Goal: Task Accomplishment & Management: Complete application form

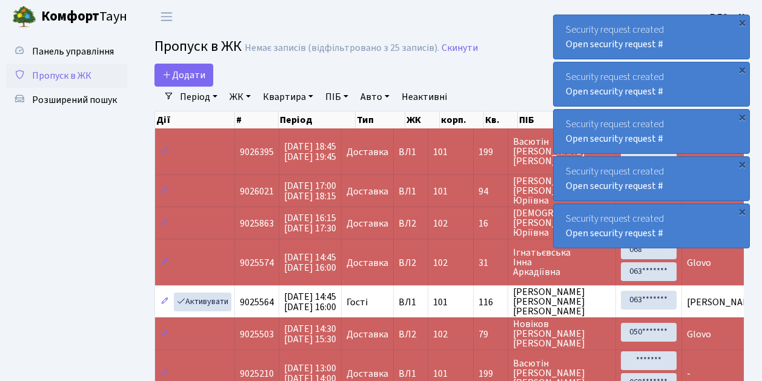
select select "25"
click at [54, 74] on span "Пропуск в ЖК" at bounding box center [61, 75] width 59 height 13
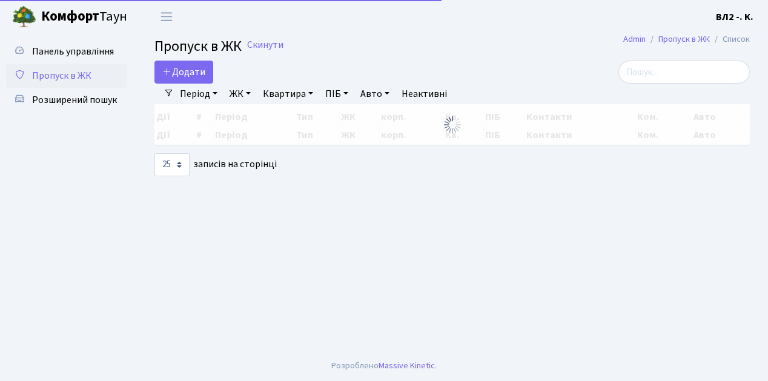
select select "25"
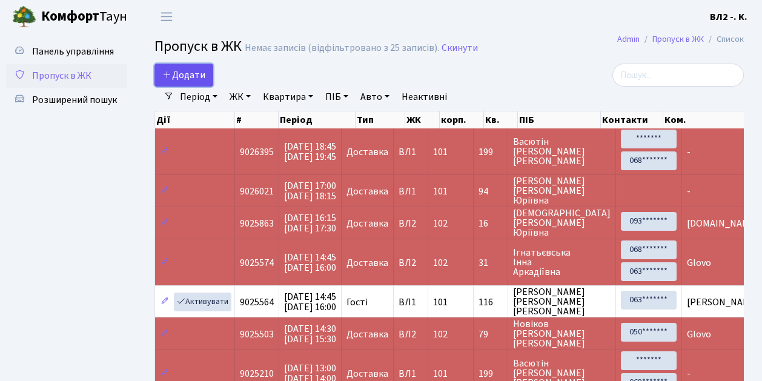
click at [182, 75] on span "Додати" at bounding box center [183, 74] width 43 height 13
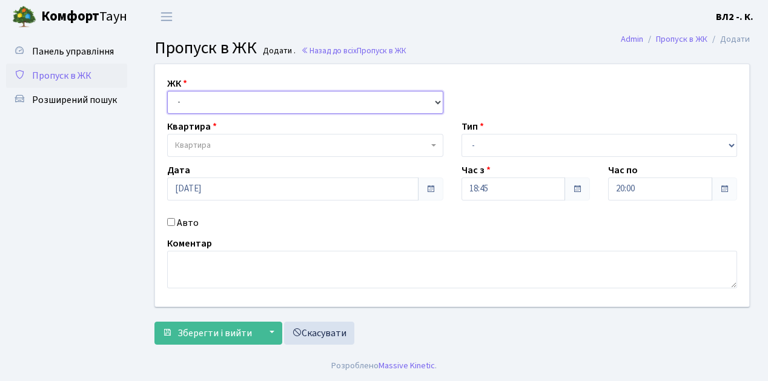
click at [180, 102] on select "- ВЛ1, Ужгородський пров., 4/1 ВЛ2, Голосіївський просп., 76 ВЛ3, пр.Голосіївсь…" at bounding box center [305, 102] width 276 height 23
select select "317"
click at [167, 91] on select "- ВЛ1, Ужгородський пров., 4/1 ВЛ2, Голосіївський просп., 76 ВЛ3, пр.Голосіївсь…" at bounding box center [305, 102] width 276 height 23
select select
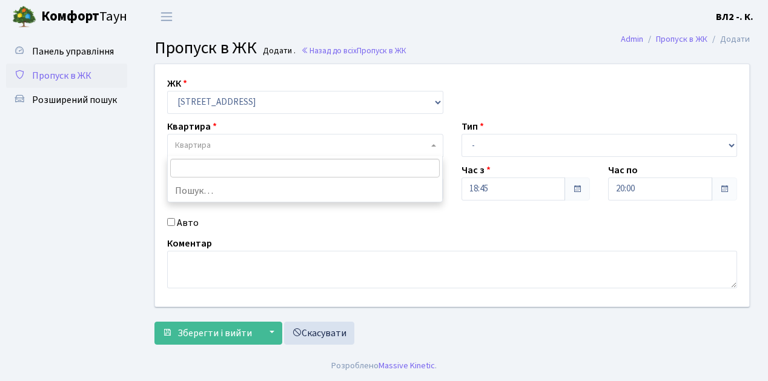
click at [231, 146] on span "Квартира" at bounding box center [301, 145] width 253 height 12
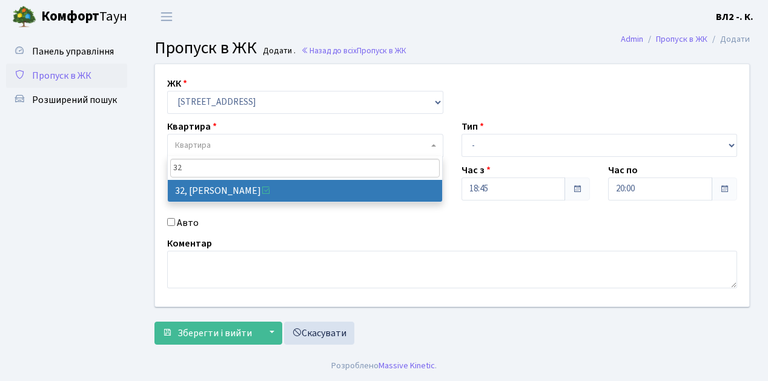
type input "32"
select select "38035"
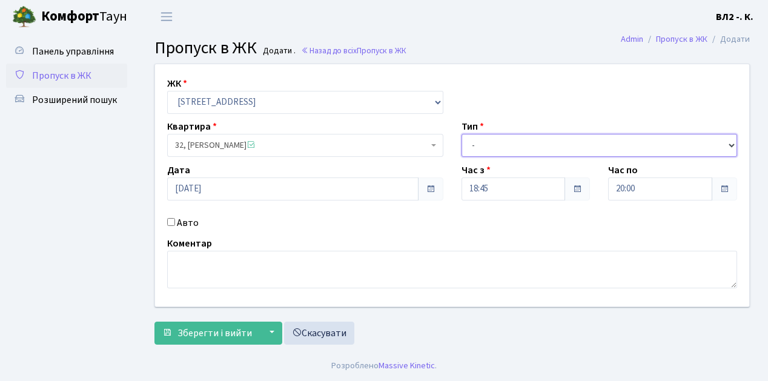
click at [475, 142] on select "- Доставка Таксі Гості Сервіс" at bounding box center [600, 145] width 276 height 23
select select "1"
click at [462, 134] on select "- Доставка Таксі Гості Сервіс" at bounding box center [600, 145] width 276 height 23
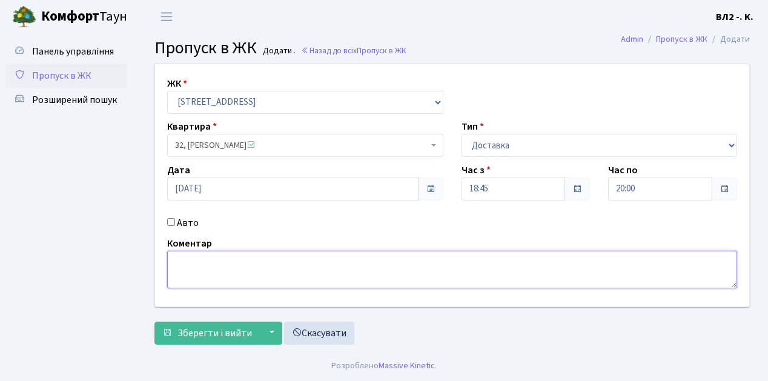
click at [205, 265] on textarea at bounding box center [452, 270] width 570 height 38
type textarea "Glovo"
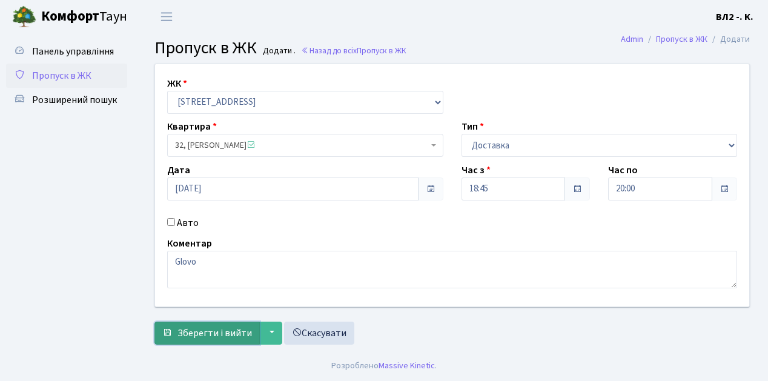
click at [211, 336] on span "Зберегти і вийти" at bounding box center [214, 332] width 74 height 13
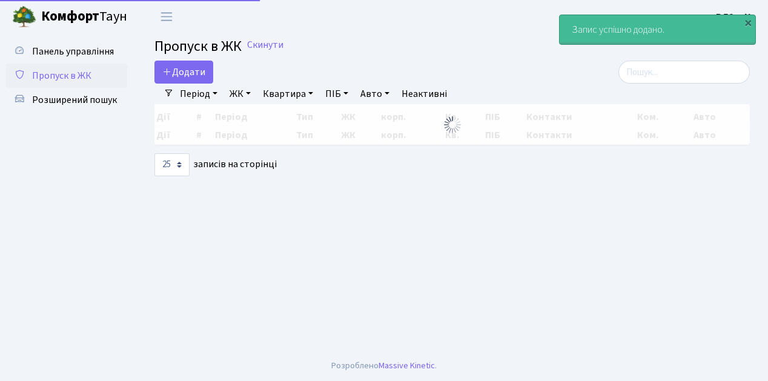
select select "25"
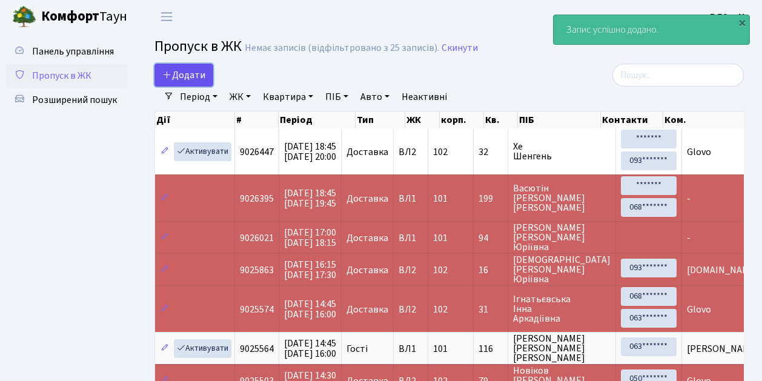
click at [185, 79] on span "Додати" at bounding box center [183, 74] width 43 height 13
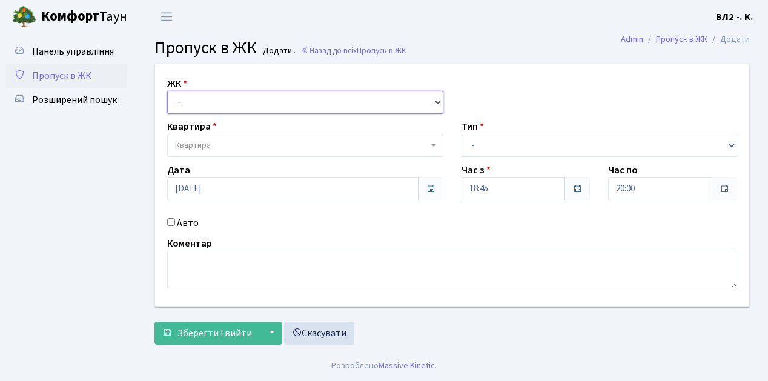
click at [197, 98] on select "- [STREET_ADDRESS][PERSON_NAME]" at bounding box center [305, 102] width 276 height 23
select select "317"
click at [167, 91] on select "- [STREET_ADDRESS][PERSON_NAME]" at bounding box center [305, 102] width 276 height 23
select select
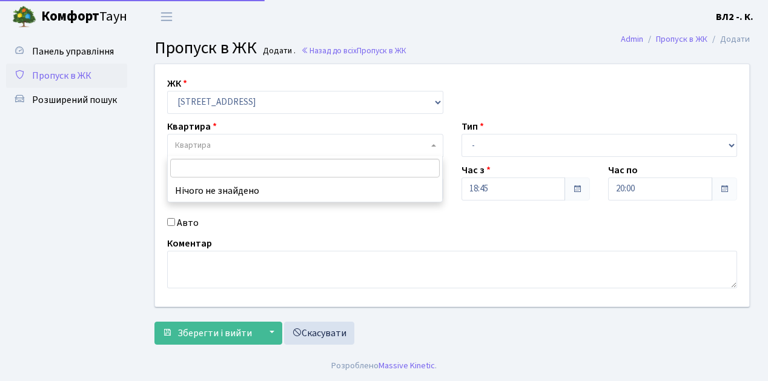
click at [220, 141] on span "Квартира" at bounding box center [301, 145] width 253 height 12
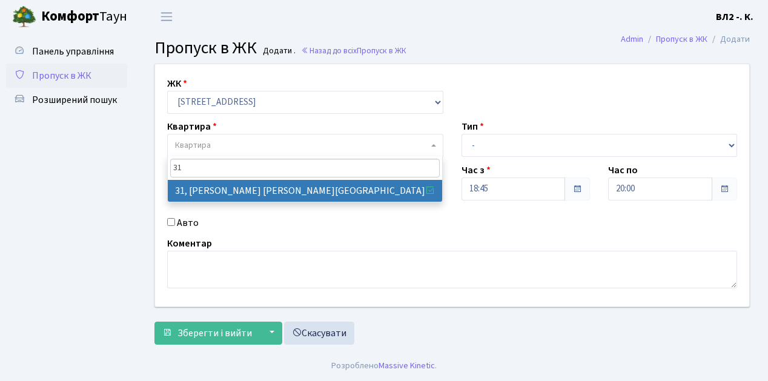
type input "31"
select select "38032"
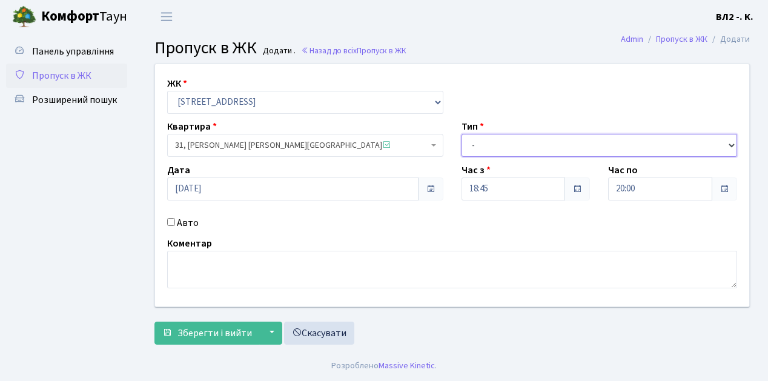
click at [512, 139] on select "- Доставка Таксі Гості Сервіс" at bounding box center [600, 145] width 276 height 23
select select "1"
click at [462, 134] on select "- Доставка Таксі Гості Сервіс" at bounding box center [600, 145] width 276 height 23
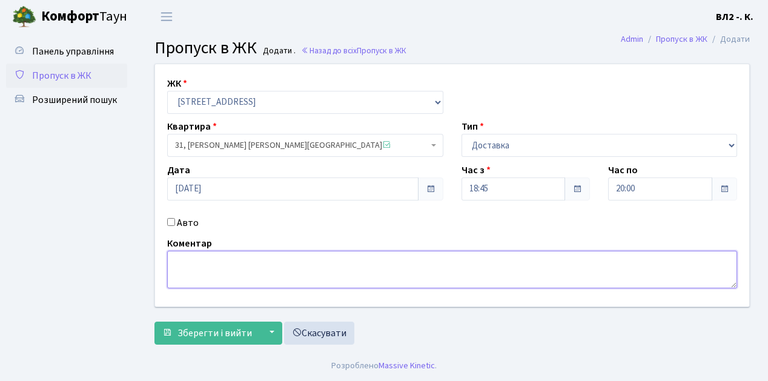
click at [216, 270] on textarea at bounding box center [452, 270] width 570 height 38
type textarea "Glovo"
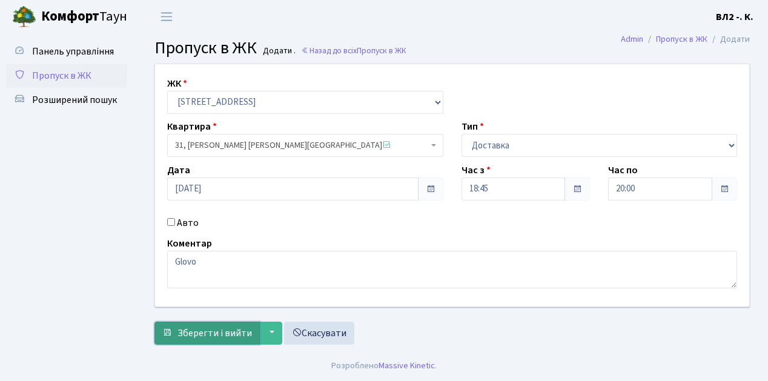
click at [227, 335] on span "Зберегти і вийти" at bounding box center [214, 332] width 74 height 13
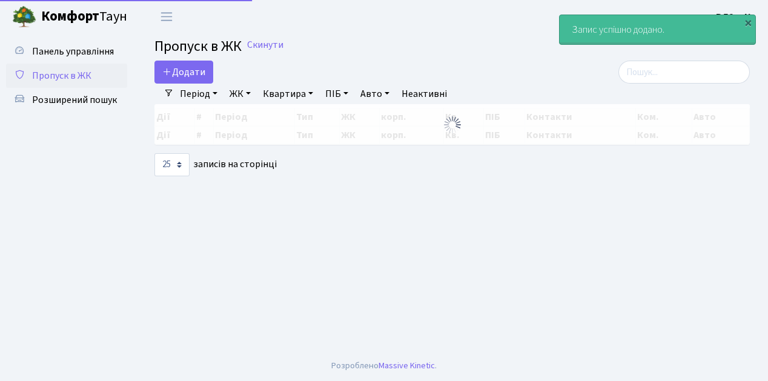
select select "25"
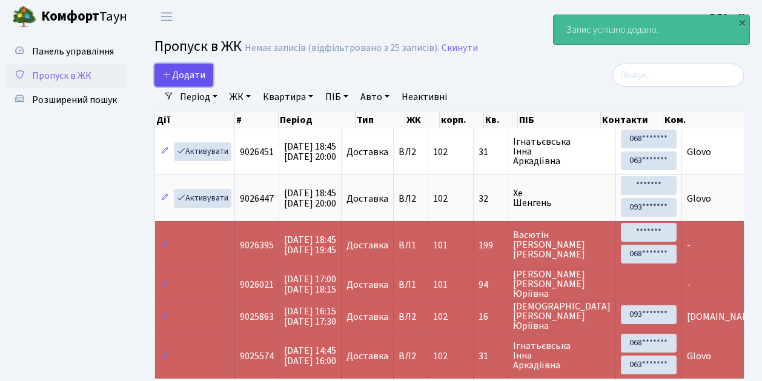
click at [189, 74] on span "Додати" at bounding box center [183, 74] width 43 height 13
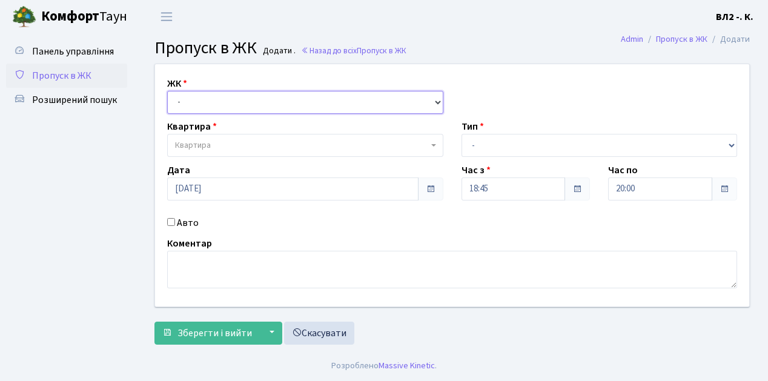
click at [196, 101] on select "- [STREET_ADDRESS][PERSON_NAME]" at bounding box center [305, 102] width 276 height 23
select select "317"
click at [167, 91] on select "- [STREET_ADDRESS][PERSON_NAME]" at bounding box center [305, 102] width 276 height 23
select select
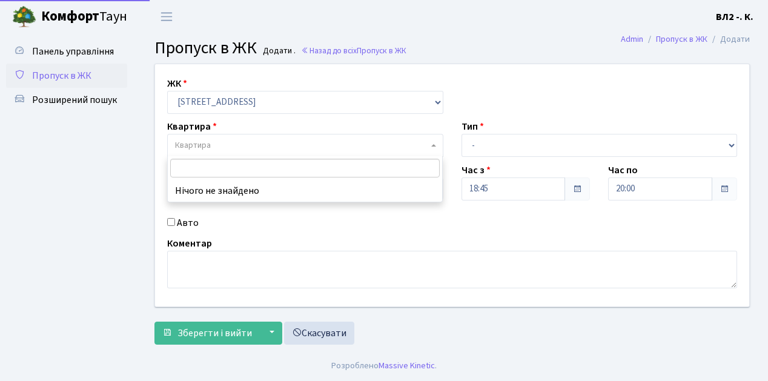
click at [220, 150] on span "Квартира" at bounding box center [301, 145] width 253 height 12
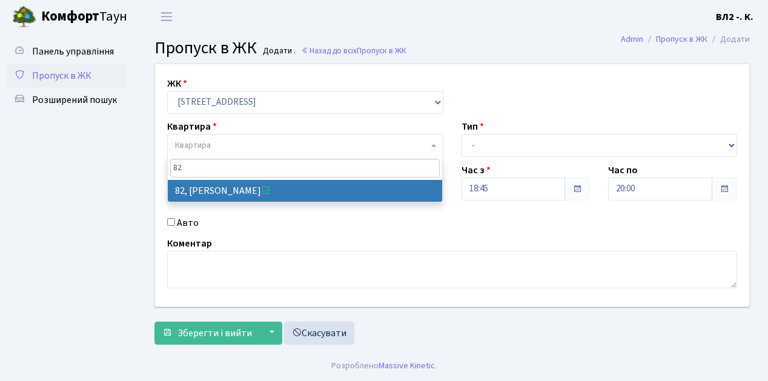
type input "82"
select select "38185"
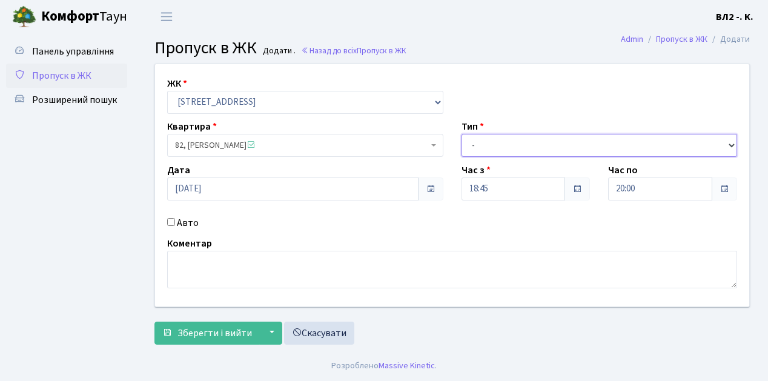
click at [537, 148] on select "- Доставка Таксі Гості Сервіс" at bounding box center [600, 145] width 276 height 23
select select "1"
click at [462, 134] on select "- Доставка Таксі Гості Сервіс" at bounding box center [600, 145] width 276 height 23
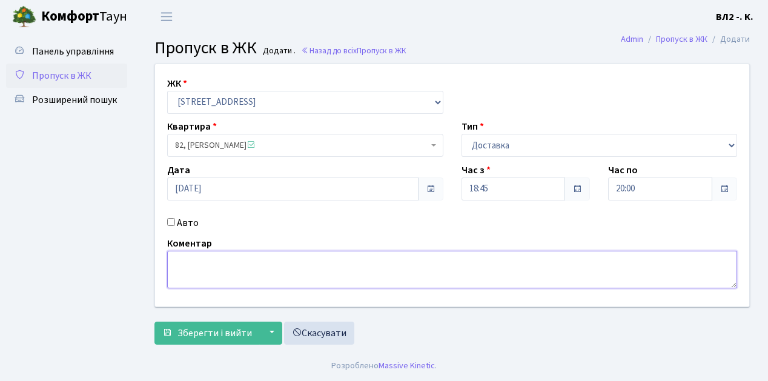
click at [205, 266] on textarea at bounding box center [452, 270] width 570 height 38
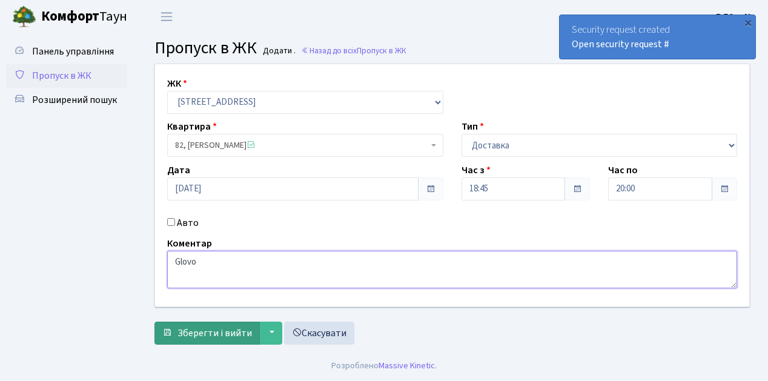
type textarea "Glovo"
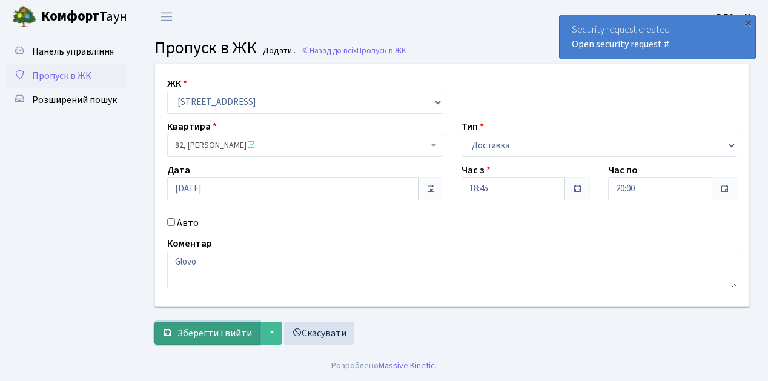
click at [210, 329] on span "Зберегти і вийти" at bounding box center [214, 332] width 74 height 13
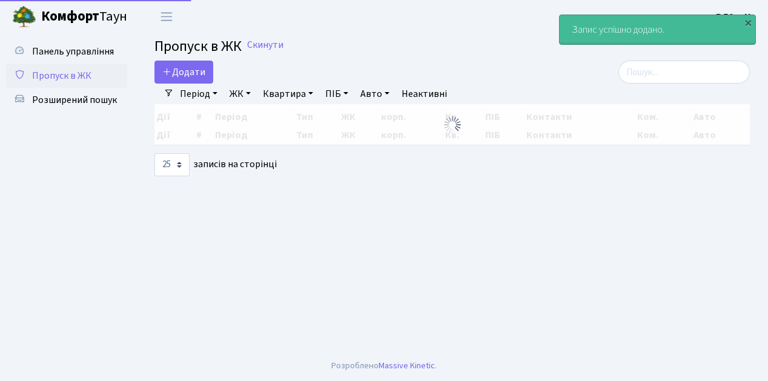
select select "25"
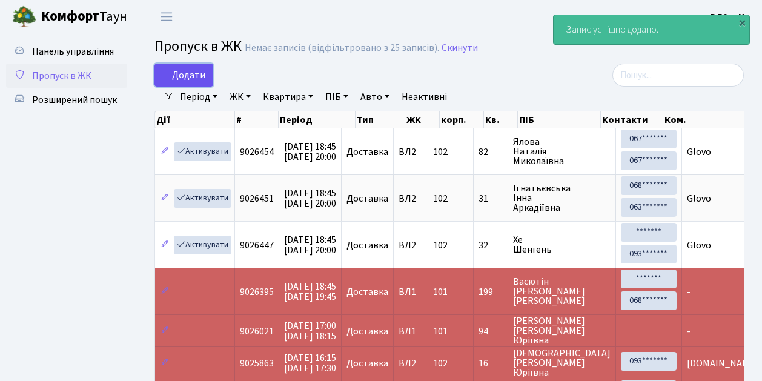
click at [192, 74] on span "Додати" at bounding box center [183, 74] width 43 height 13
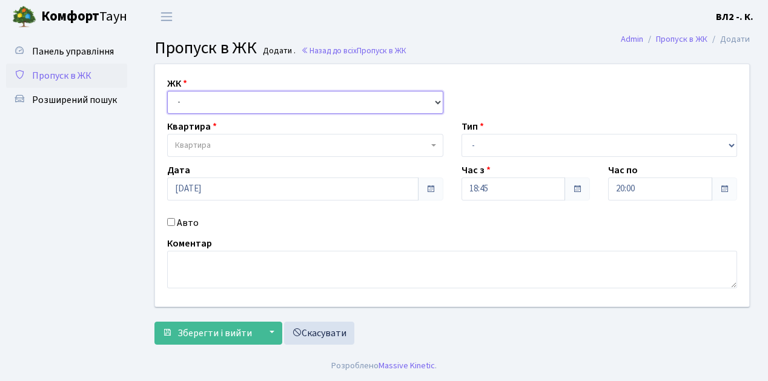
click at [195, 101] on select "- [STREET_ADDRESS][PERSON_NAME]" at bounding box center [305, 102] width 276 height 23
select select "317"
click at [167, 91] on select "- [STREET_ADDRESS][PERSON_NAME]" at bounding box center [305, 102] width 276 height 23
select select
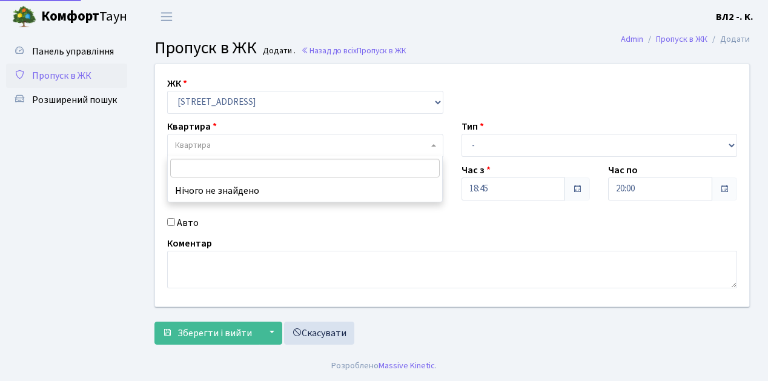
click at [230, 143] on span "Квартира" at bounding box center [301, 145] width 253 height 12
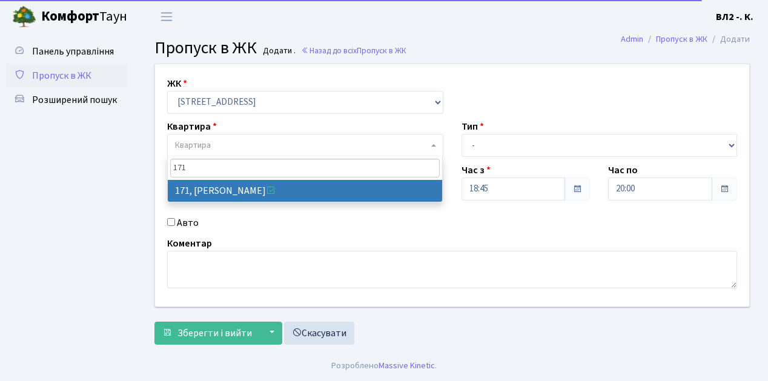
type input "171"
select select "38449"
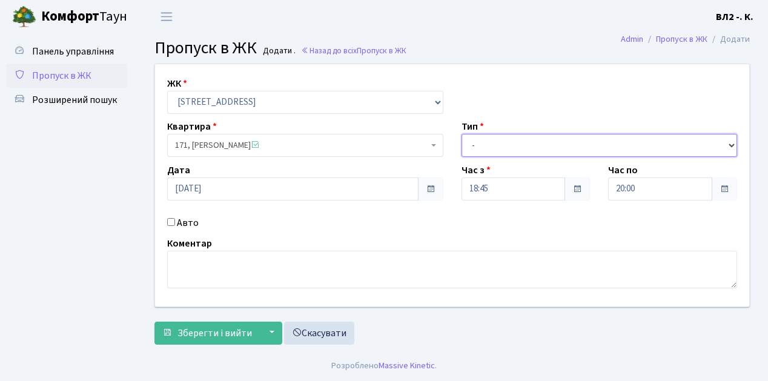
click at [506, 143] on select "- Доставка Таксі Гості Сервіс" at bounding box center [600, 145] width 276 height 23
select select "1"
click at [462, 134] on select "- Доставка Таксі Гості Сервіс" at bounding box center [600, 145] width 276 height 23
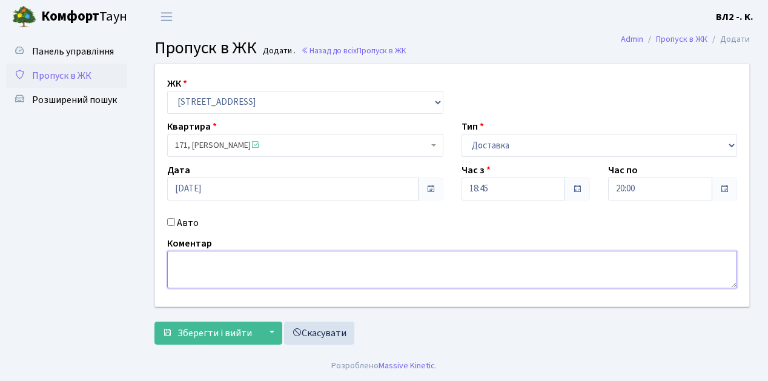
click at [193, 266] on textarea at bounding box center [452, 270] width 570 height 38
type textarea "GLOVO"
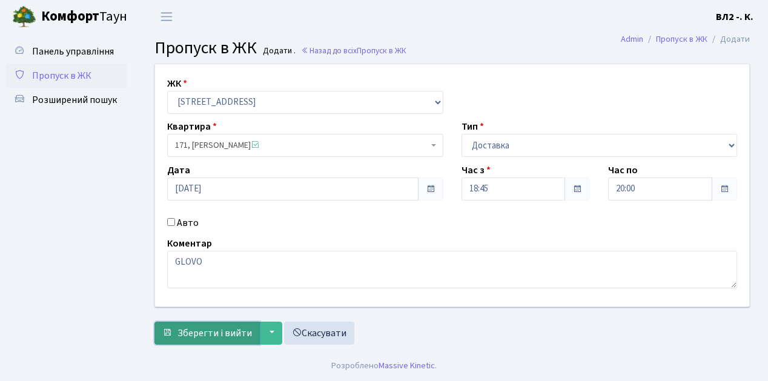
click at [193, 337] on span "Зберегти і вийти" at bounding box center [214, 332] width 74 height 13
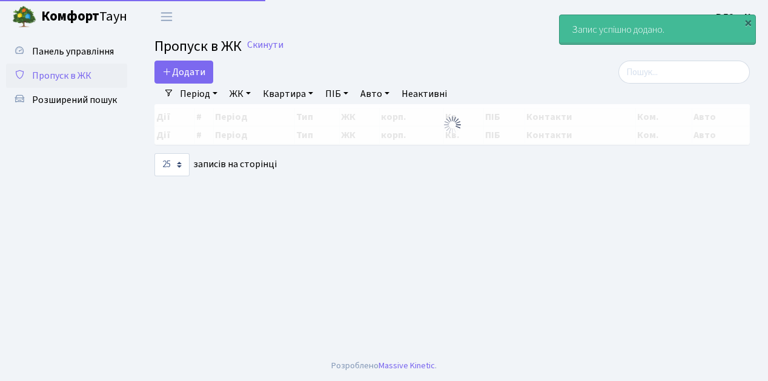
select select "25"
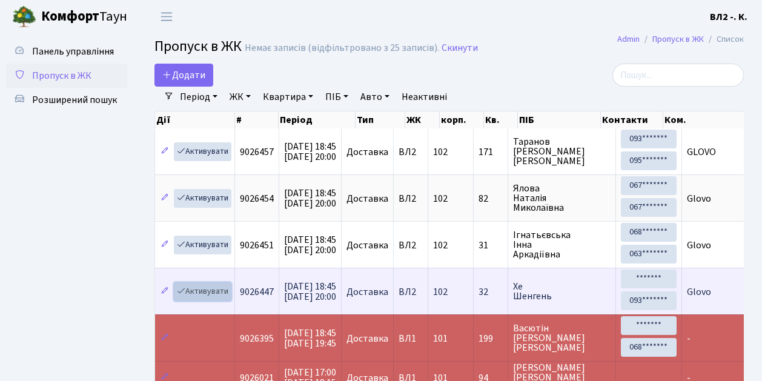
click at [207, 290] on link "Активувати" at bounding box center [203, 291] width 58 height 19
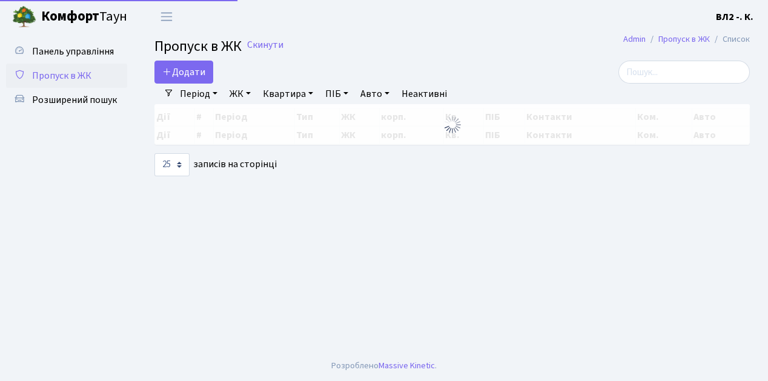
select select "25"
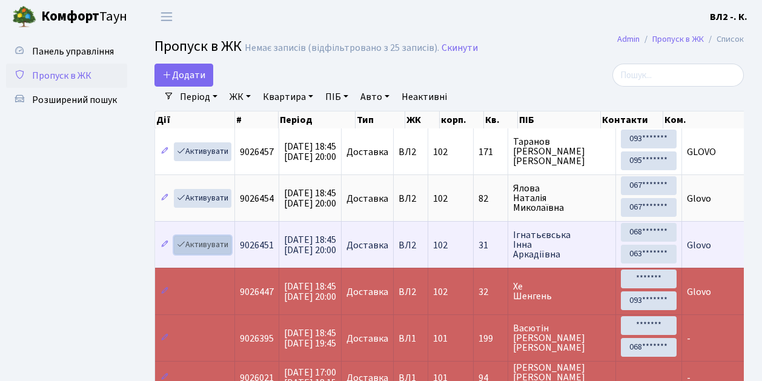
click at [213, 244] on link "Активувати" at bounding box center [203, 245] width 58 height 19
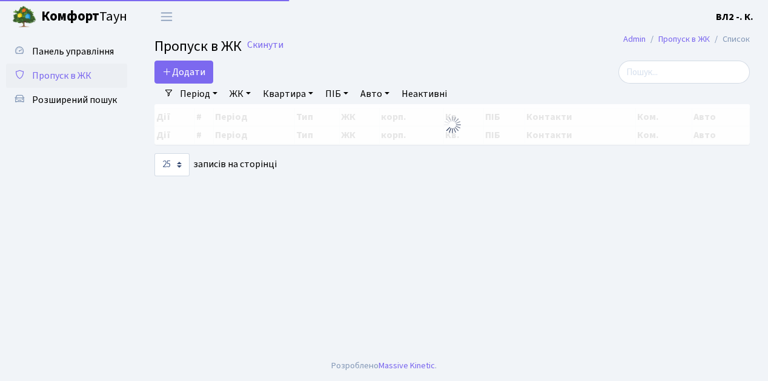
select select "25"
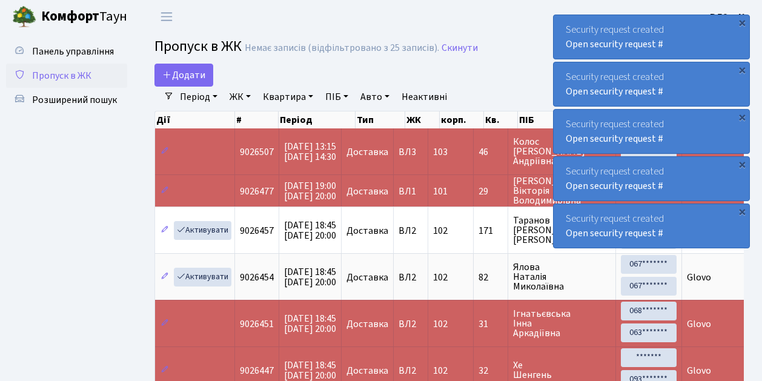
click at [51, 79] on span "Пропуск в ЖК" at bounding box center [61, 75] width 59 height 13
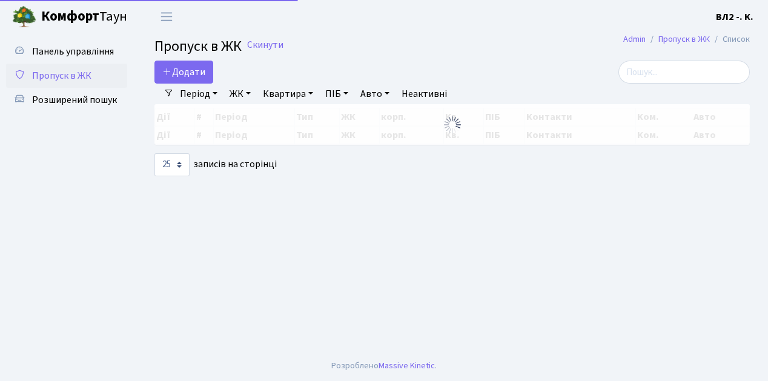
select select "25"
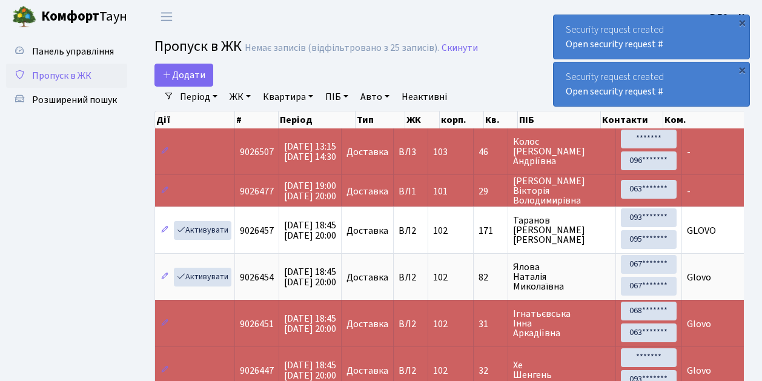
click at [70, 77] on span "Пропуск в ЖК" at bounding box center [61, 75] width 59 height 13
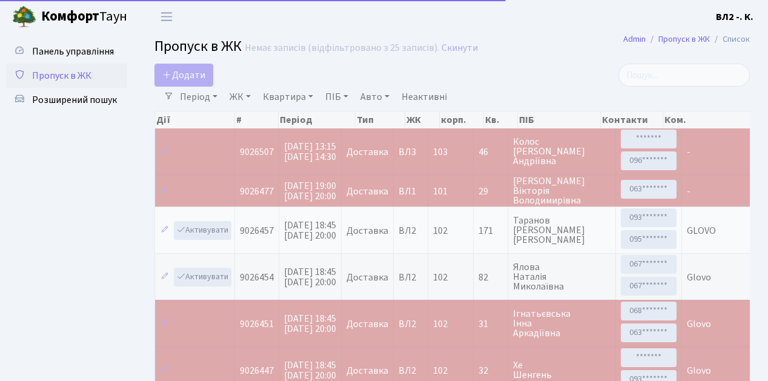
select select "25"
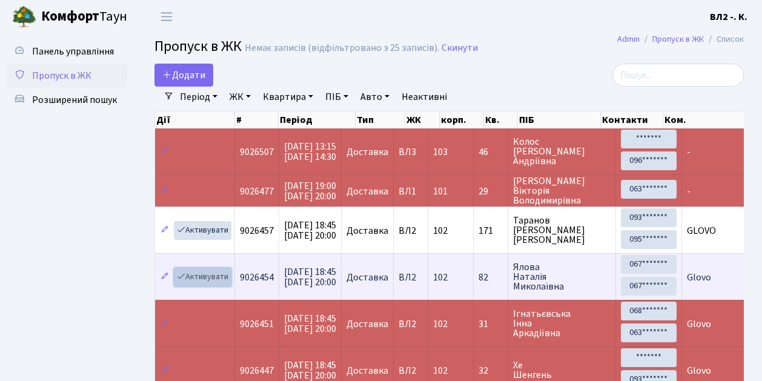
click at [214, 273] on link "Активувати" at bounding box center [203, 277] width 58 height 19
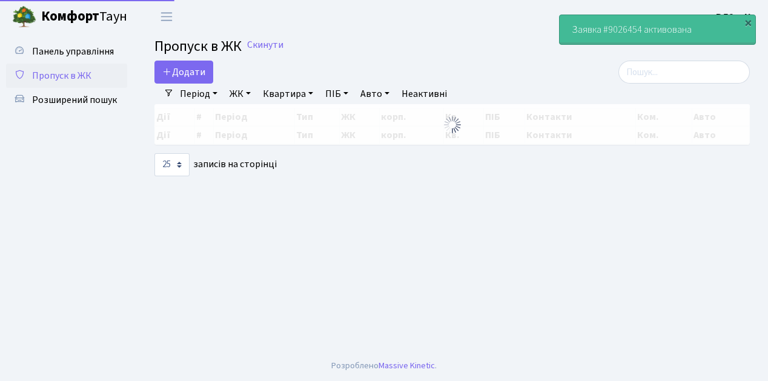
select select "25"
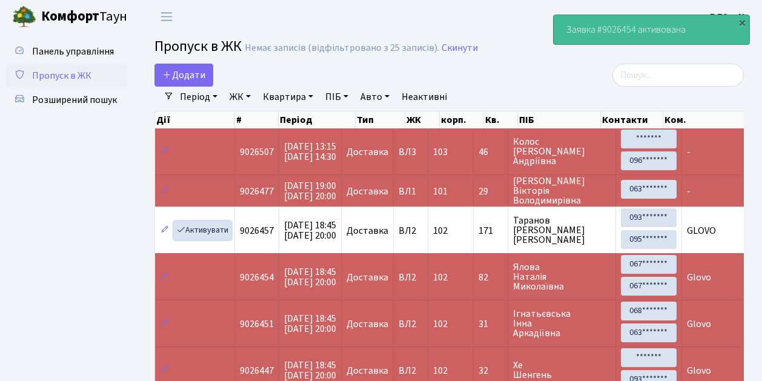
click at [217, 234] on link "Активувати" at bounding box center [203, 230] width 58 height 19
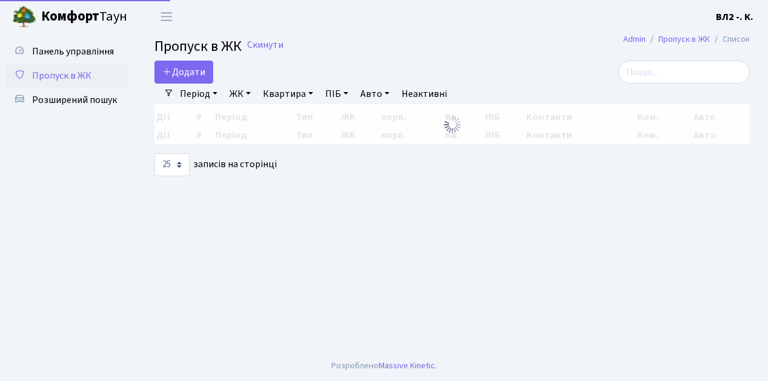
select select "25"
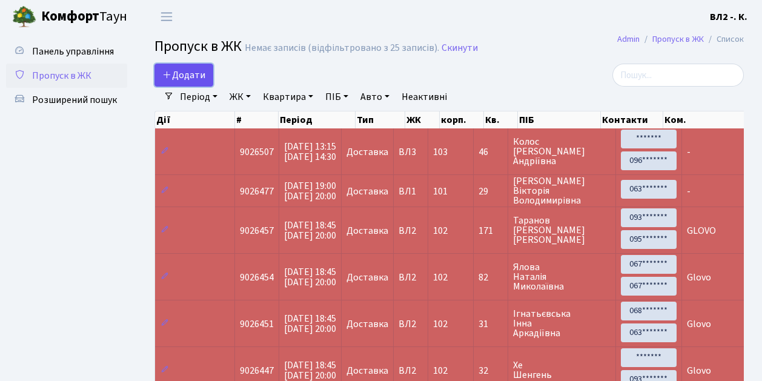
click at [187, 77] on span "Додати" at bounding box center [183, 74] width 43 height 13
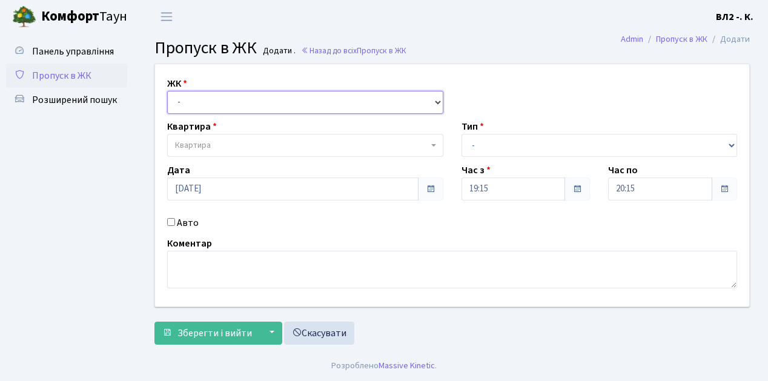
click at [190, 96] on select "- [STREET_ADDRESS][PERSON_NAME]" at bounding box center [305, 102] width 276 height 23
select select "317"
click at [167, 91] on select "- [STREET_ADDRESS][PERSON_NAME]" at bounding box center [305, 102] width 276 height 23
select select
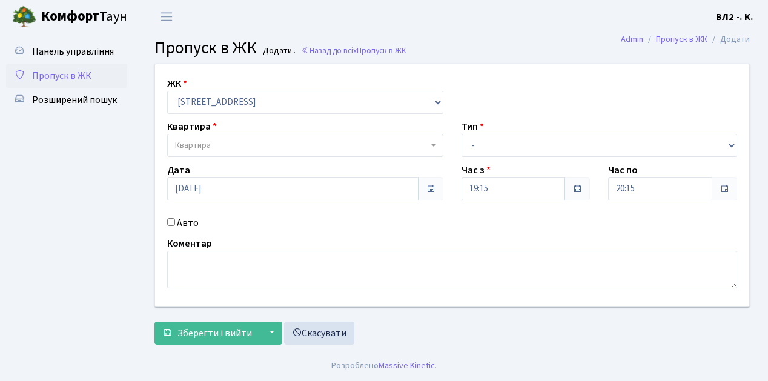
click at [211, 149] on span "Квартира" at bounding box center [301, 145] width 253 height 12
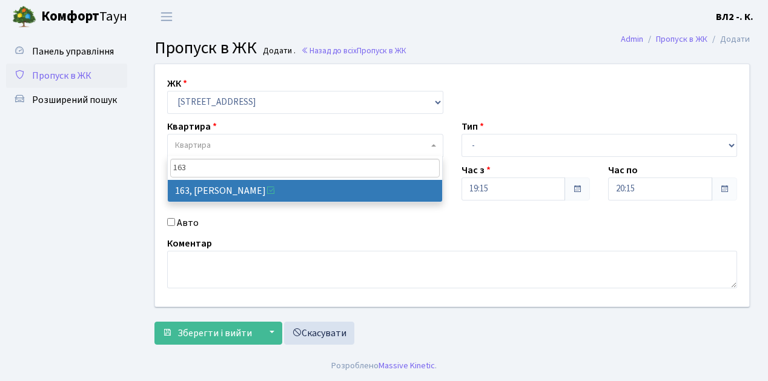
type input "163"
select select "38425"
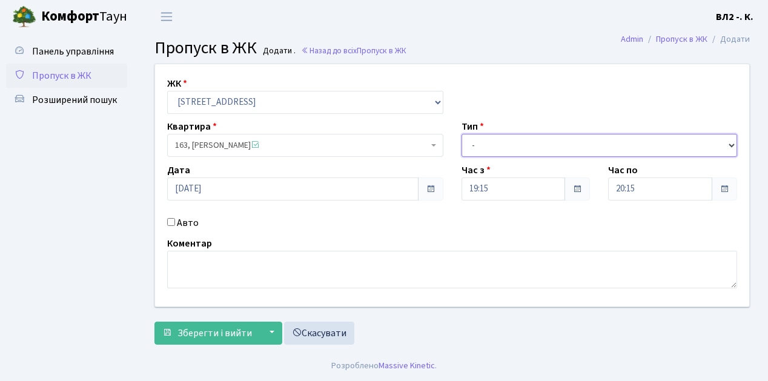
click at [512, 151] on select "- Доставка Таксі Гості Сервіс" at bounding box center [600, 145] width 276 height 23
select select "1"
click at [462, 134] on select "- Доставка Таксі Гості Сервіс" at bounding box center [600, 145] width 276 height 23
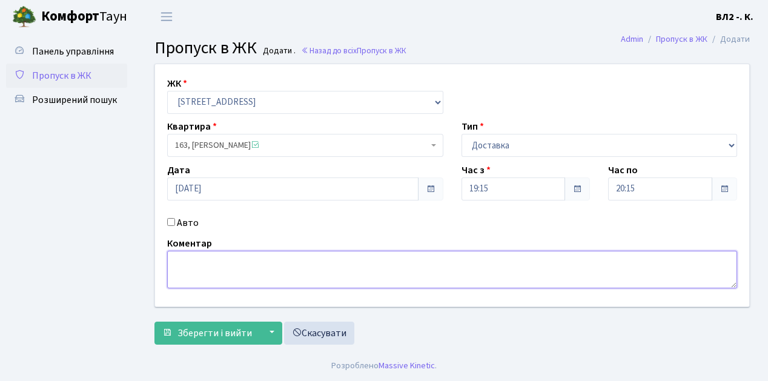
click at [225, 269] on textarea at bounding box center [452, 270] width 570 height 38
type textarea "Glovo"
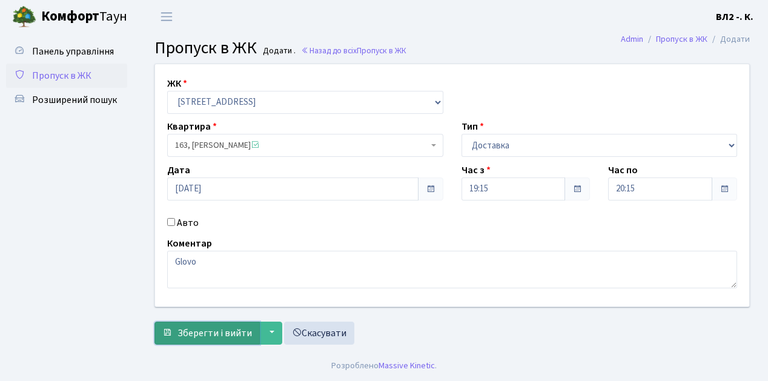
click at [207, 340] on button "Зберегти і вийти" at bounding box center [206, 333] width 105 height 23
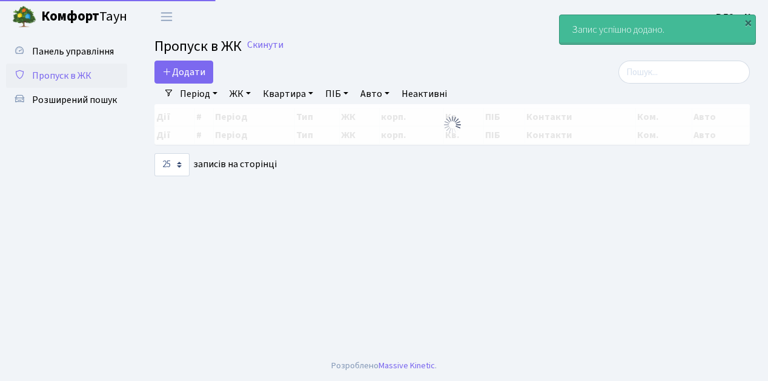
select select "25"
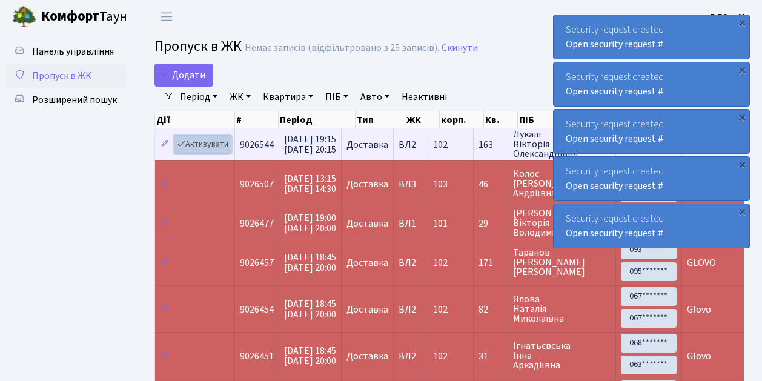
click at [208, 144] on link "Активувати" at bounding box center [203, 144] width 58 height 19
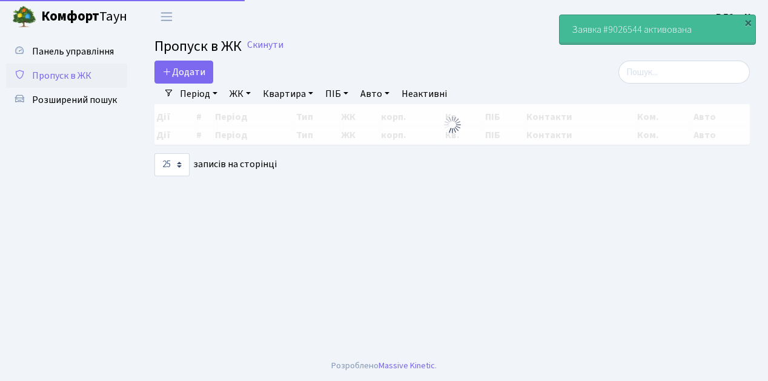
select select "25"
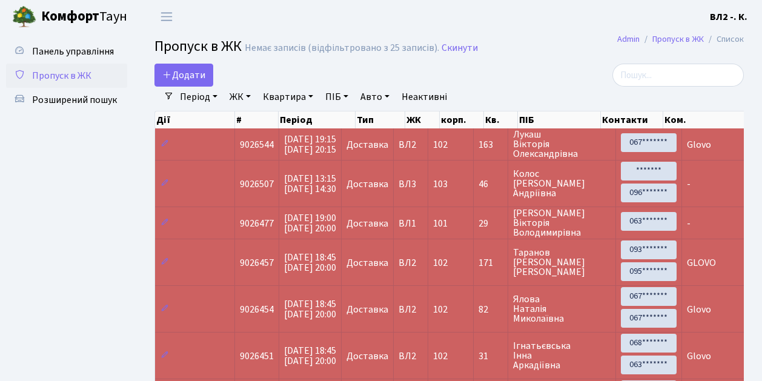
click at [81, 74] on span "Пропуск в ЖК" at bounding box center [61, 75] width 59 height 13
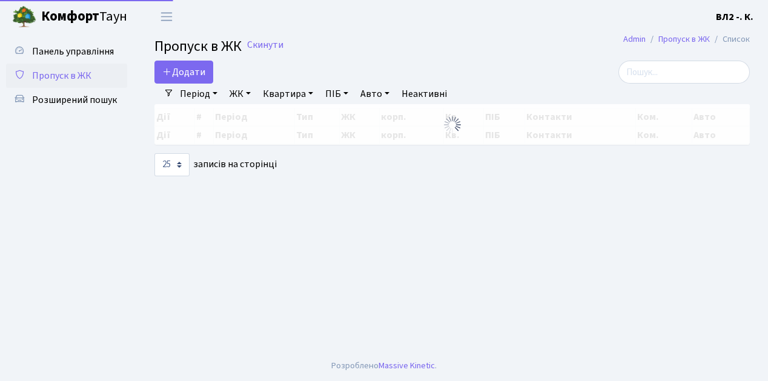
select select "25"
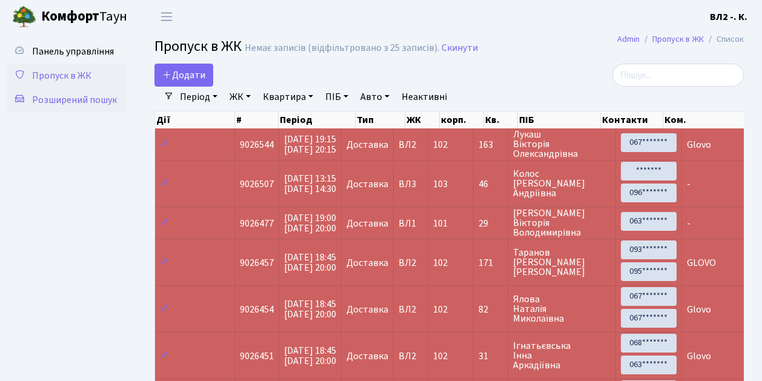
click at [73, 96] on span "Розширений пошук" at bounding box center [74, 99] width 85 height 13
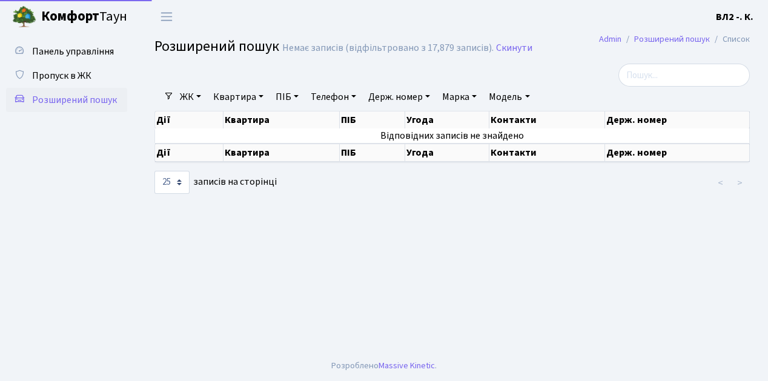
select select "25"
click at [75, 79] on span "Пропуск в ЖК" at bounding box center [61, 75] width 59 height 13
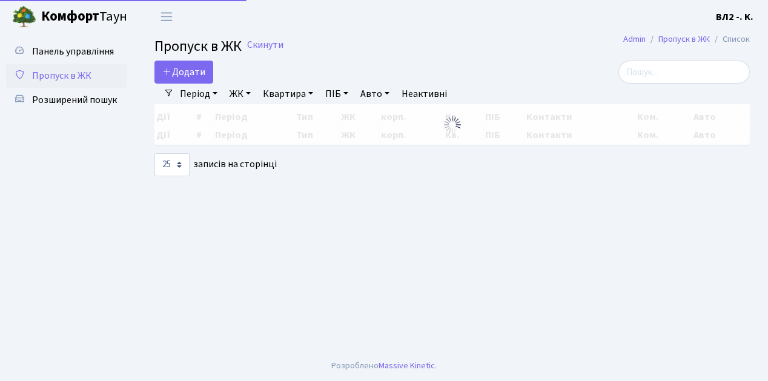
select select "25"
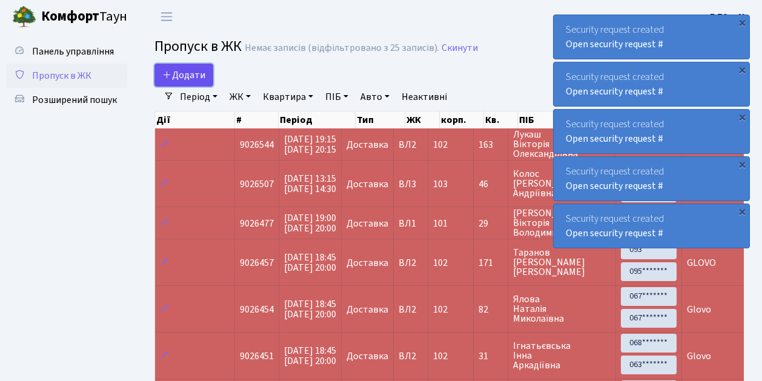
click at [190, 76] on span "Додати" at bounding box center [183, 74] width 43 height 13
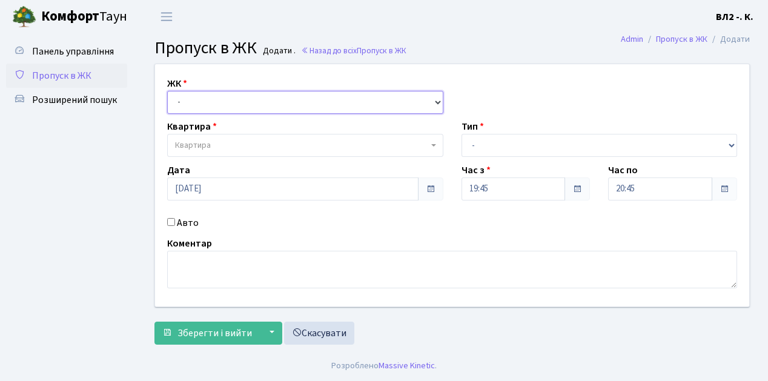
click at [224, 101] on select "- [STREET_ADDRESS][PERSON_NAME]" at bounding box center [305, 102] width 276 height 23
select select "317"
click at [167, 91] on select "- [STREET_ADDRESS][PERSON_NAME]" at bounding box center [305, 102] width 276 height 23
select select
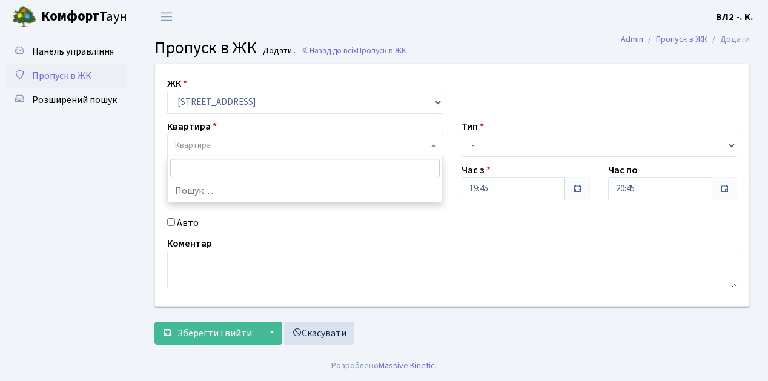
click at [254, 148] on span "Квартира" at bounding box center [301, 145] width 253 height 12
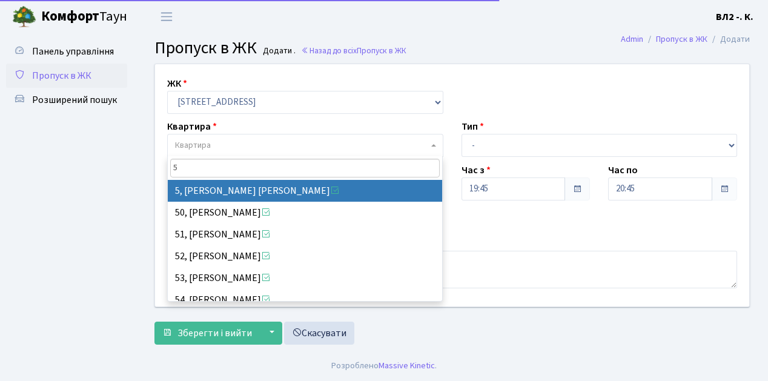
type input "5"
select select "37954"
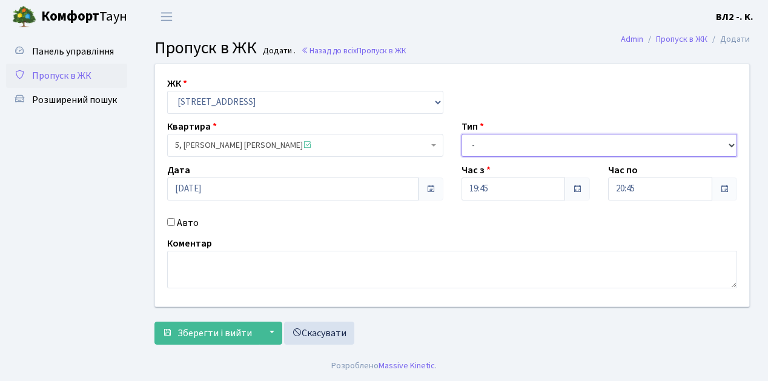
click at [517, 138] on select "- Доставка Таксі Гості Сервіс" at bounding box center [600, 145] width 276 height 23
select select "1"
click at [462, 134] on select "- Доставка Таксі Гості Сервіс" at bounding box center [600, 145] width 276 height 23
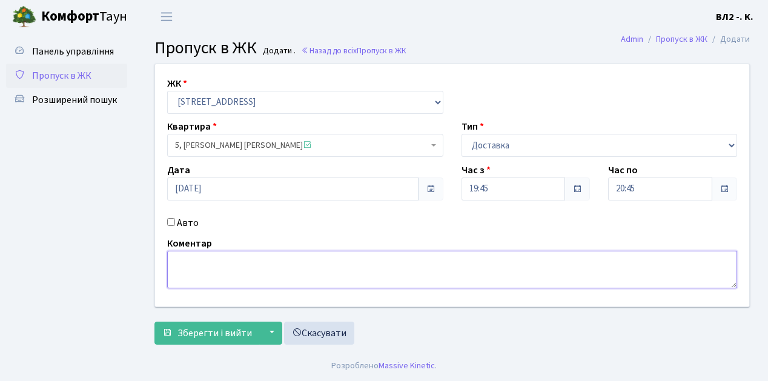
click at [241, 276] on textarea at bounding box center [452, 270] width 570 height 38
type textarea "Glovo"
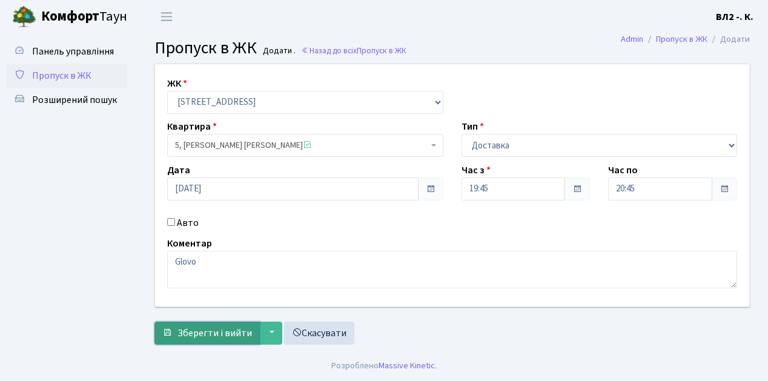
click at [223, 327] on span "Зберегти і вийти" at bounding box center [214, 332] width 74 height 13
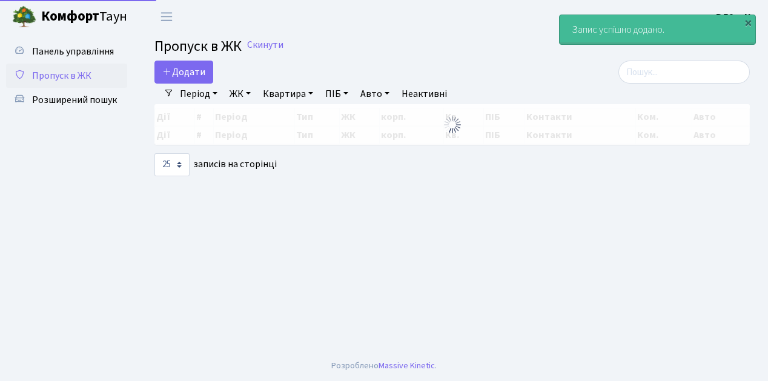
select select "25"
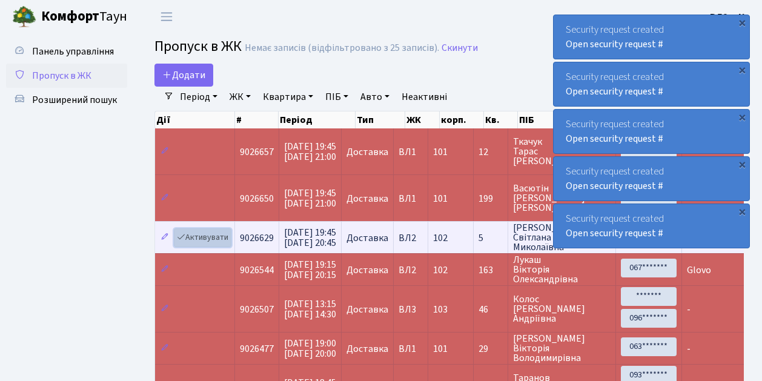
click at [216, 231] on link "Активувати" at bounding box center [203, 237] width 58 height 19
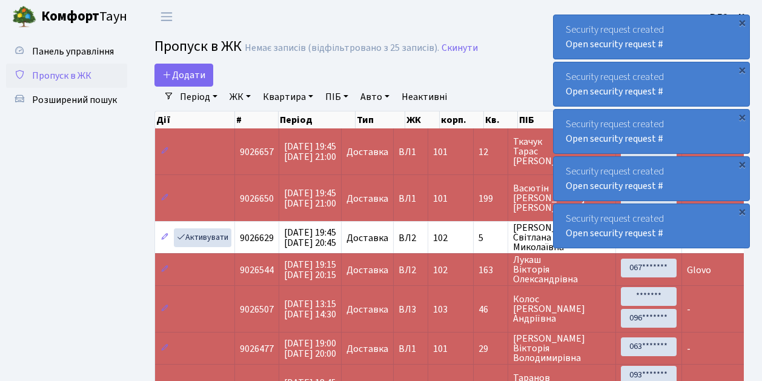
click at [68, 76] on span "Пропуск в ЖК" at bounding box center [61, 75] width 59 height 13
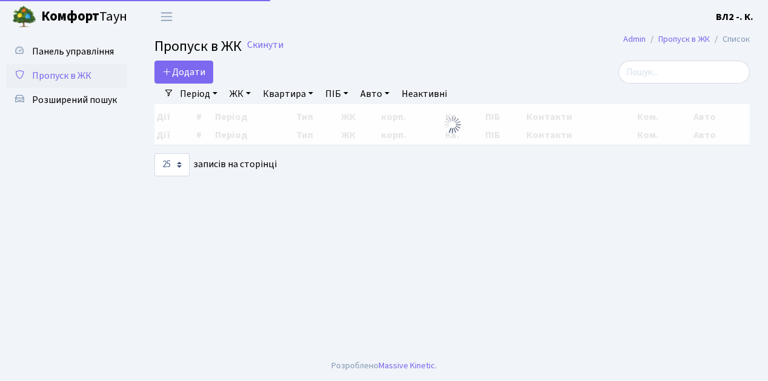
select select "25"
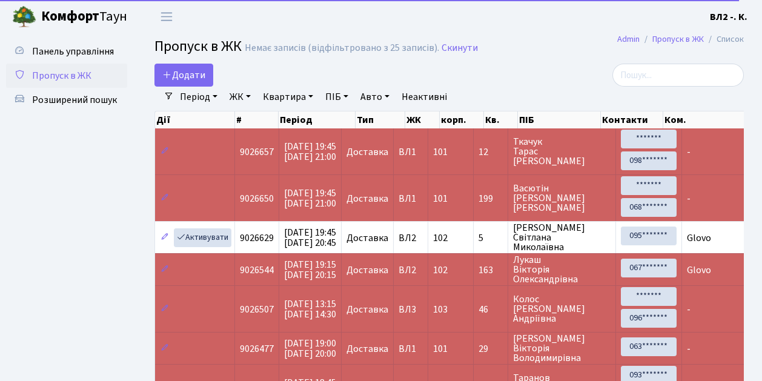
click at [68, 76] on span "Пропуск в ЖК" at bounding box center [61, 75] width 59 height 13
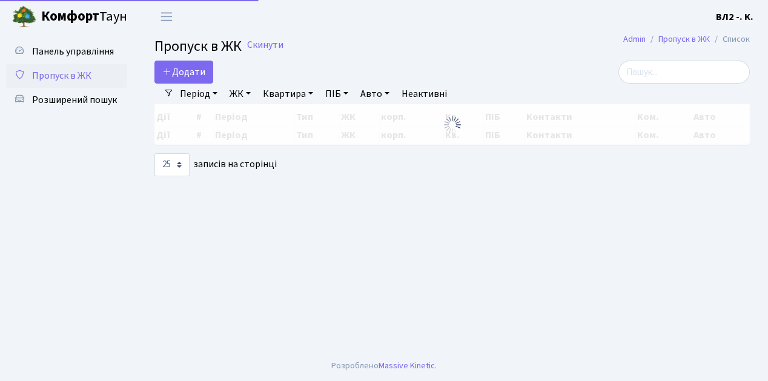
select select "25"
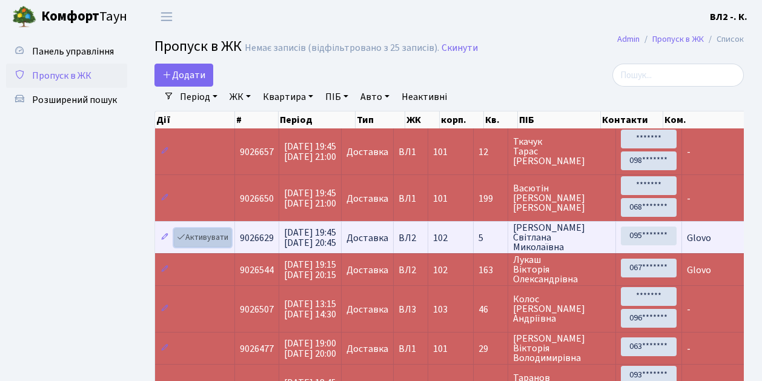
click at [203, 236] on link "Активувати" at bounding box center [203, 237] width 58 height 19
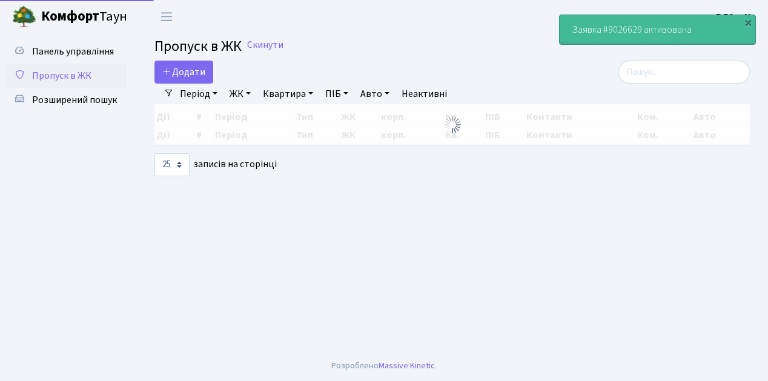
select select "25"
